Goal: Use online tool/utility: Utilize a website feature to perform a specific function

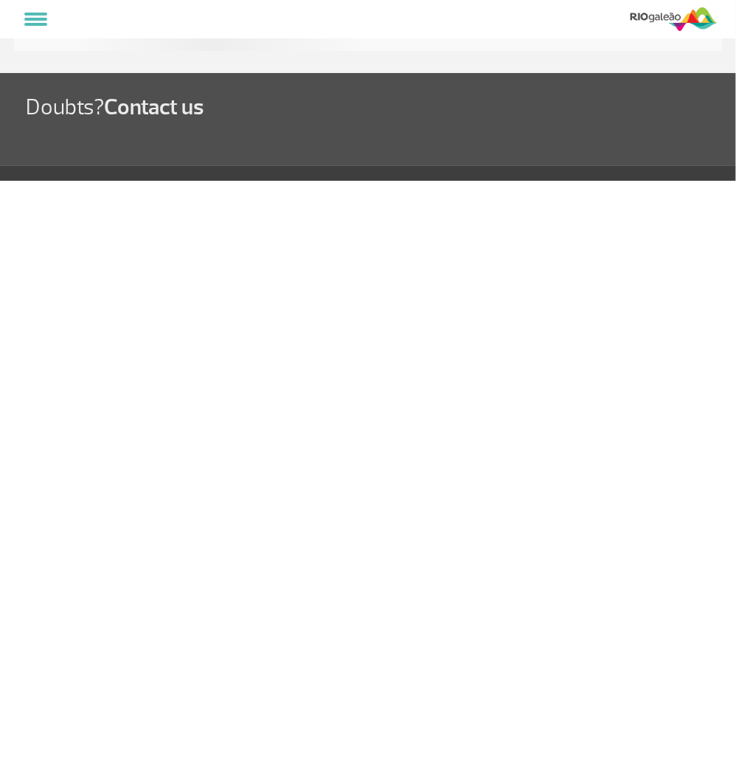
select select
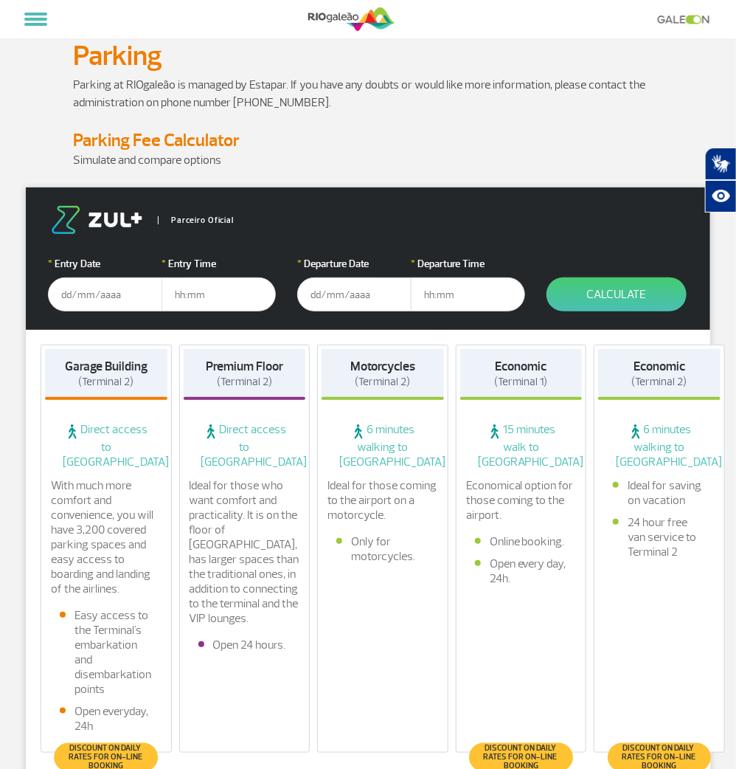
click at [72, 297] on input "text" at bounding box center [105, 294] width 114 height 34
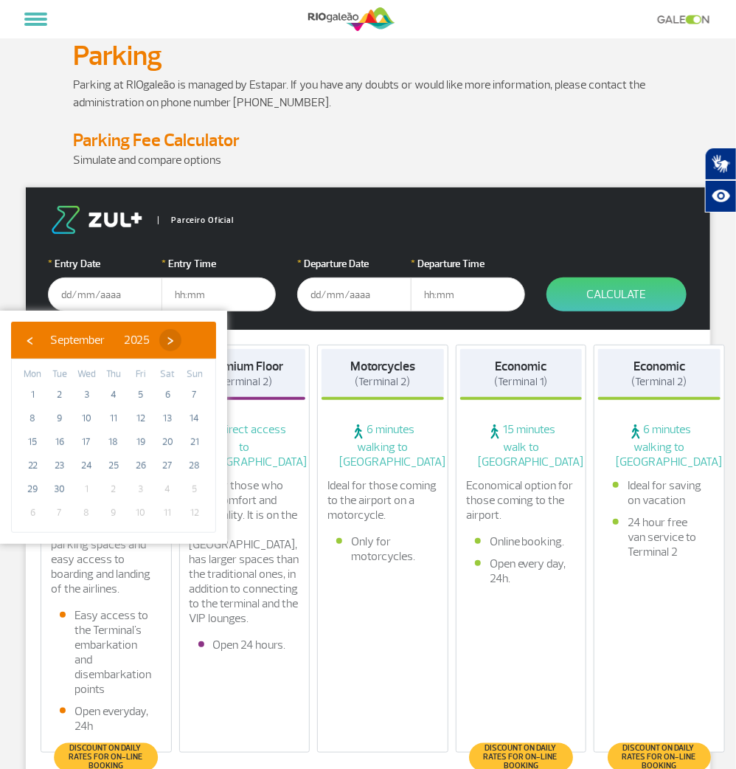
click at [182, 342] on span "›" at bounding box center [170, 340] width 22 height 22
click at [167, 342] on span "›" at bounding box center [156, 340] width 22 height 22
click at [27, 494] on span "24" at bounding box center [33, 489] width 24 height 24
type input "[DATE]"
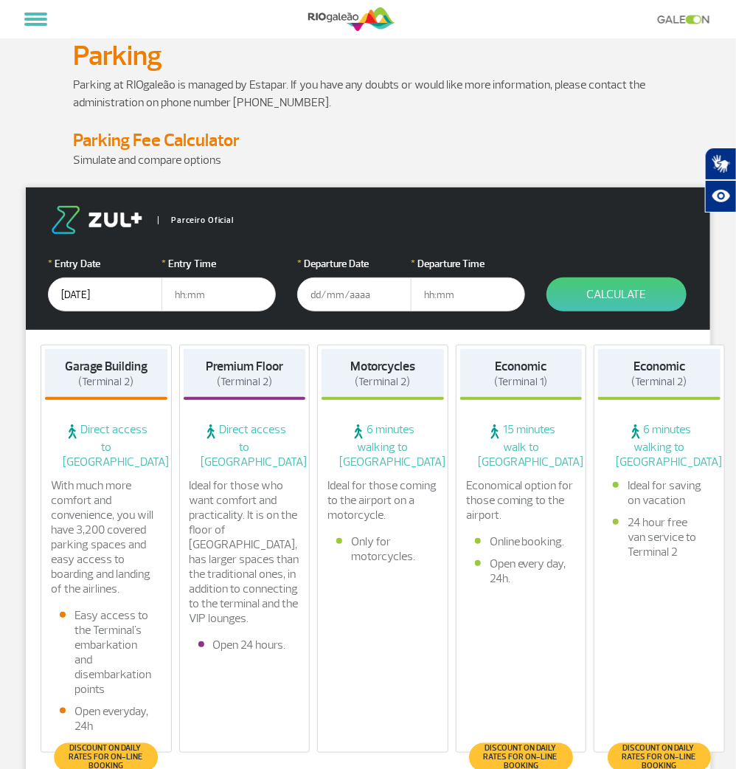
click at [221, 298] on input "text" at bounding box center [219, 294] width 114 height 34
type input "17:00"
click at [320, 293] on input "text" at bounding box center [354, 294] width 114 height 34
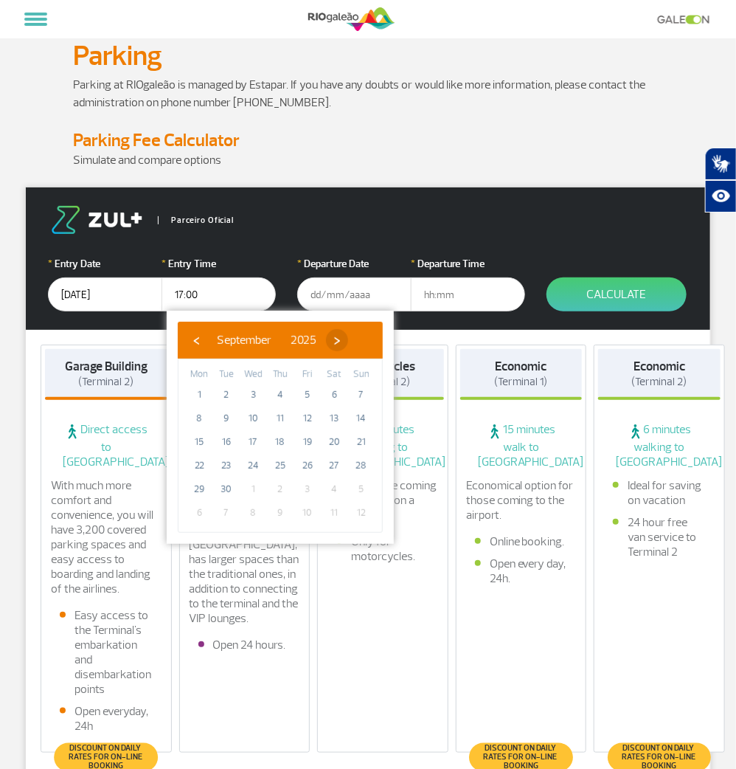
click at [348, 344] on span "›" at bounding box center [337, 340] width 22 height 22
click at [334, 344] on span "›" at bounding box center [323, 340] width 22 height 22
click at [316, 487] on span "28" at bounding box center [308, 489] width 24 height 24
type input "[DATE]"
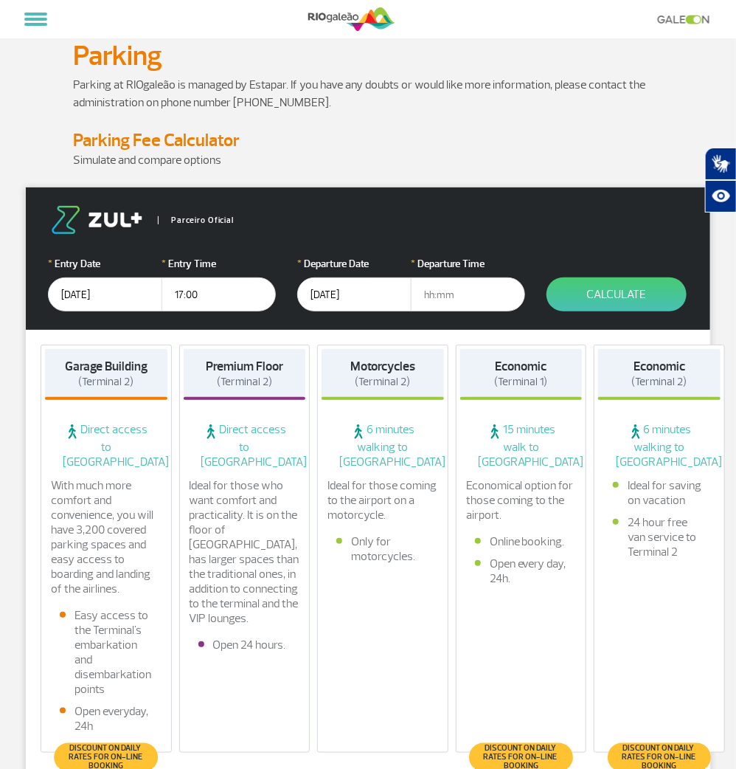
click at [439, 291] on input "text" at bounding box center [468, 294] width 114 height 34
type input "12:00"
click at [587, 294] on button "Calculate" at bounding box center [617, 294] width 140 height 34
